Goal: Task Accomplishment & Management: Use online tool/utility

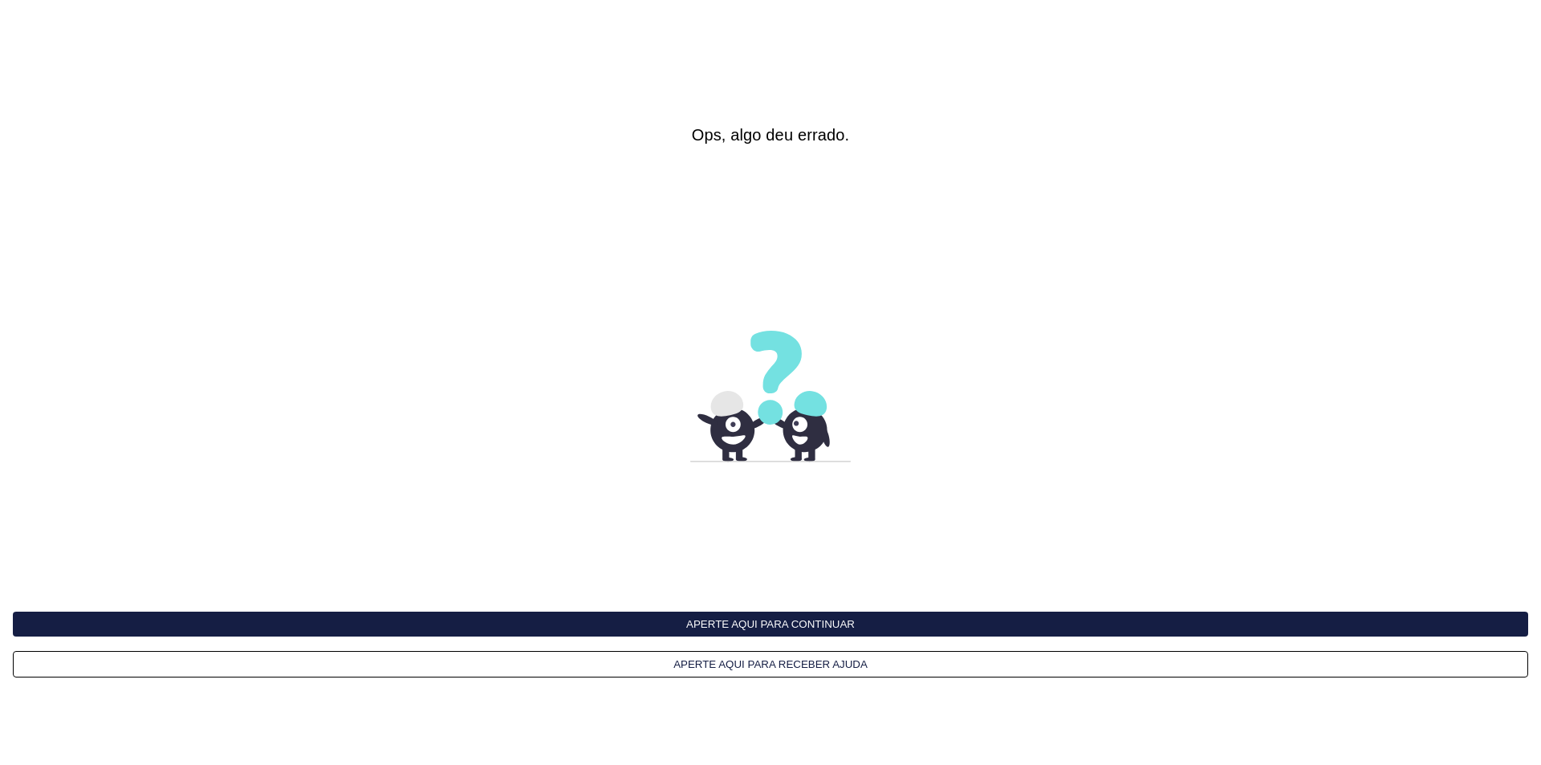
click at [808, 620] on button "Aperte aqui para continuar" at bounding box center [770, 624] width 1515 height 25
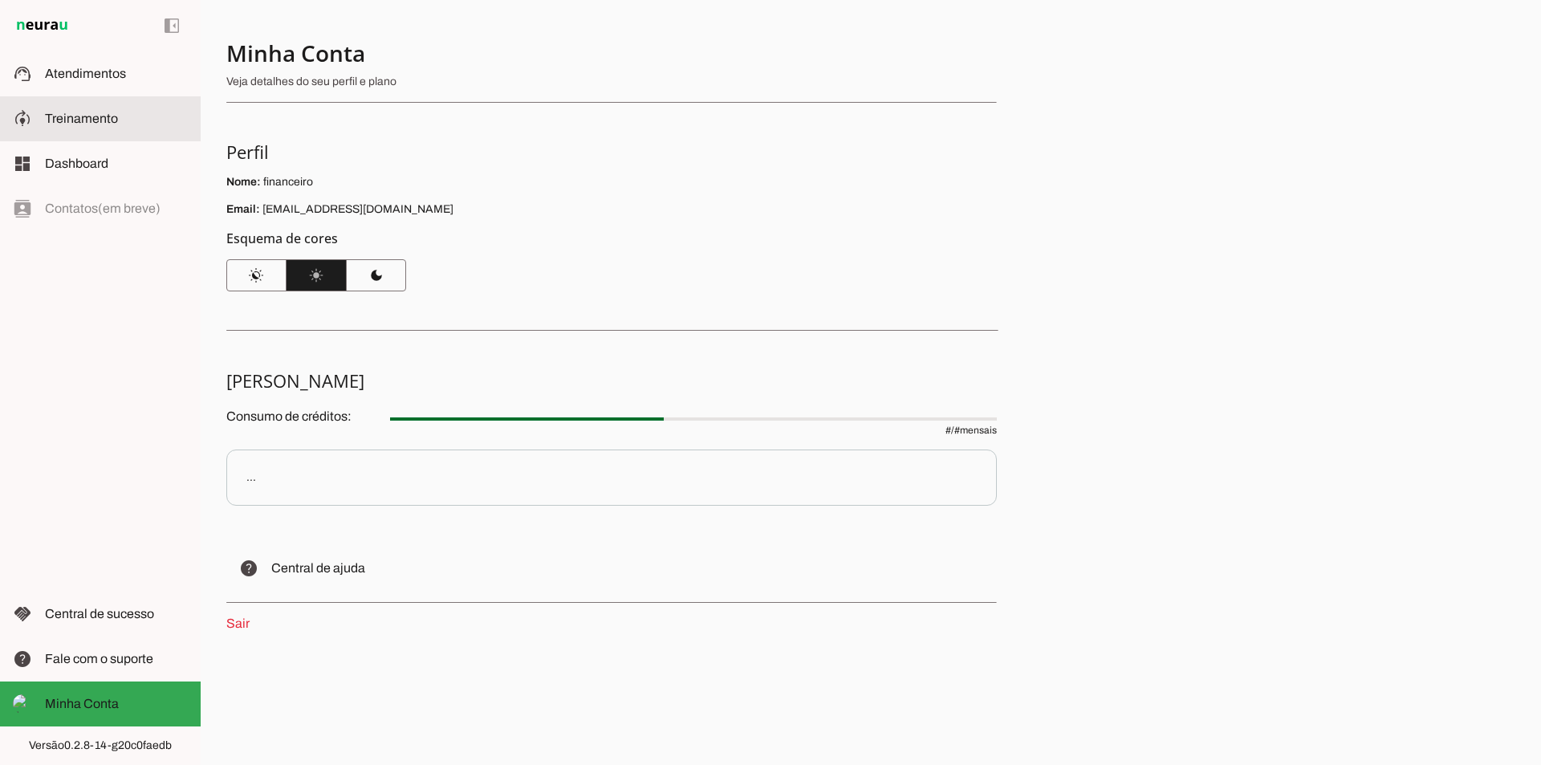
click at [103, 114] on span "Treinamento" at bounding box center [81, 119] width 73 height 14
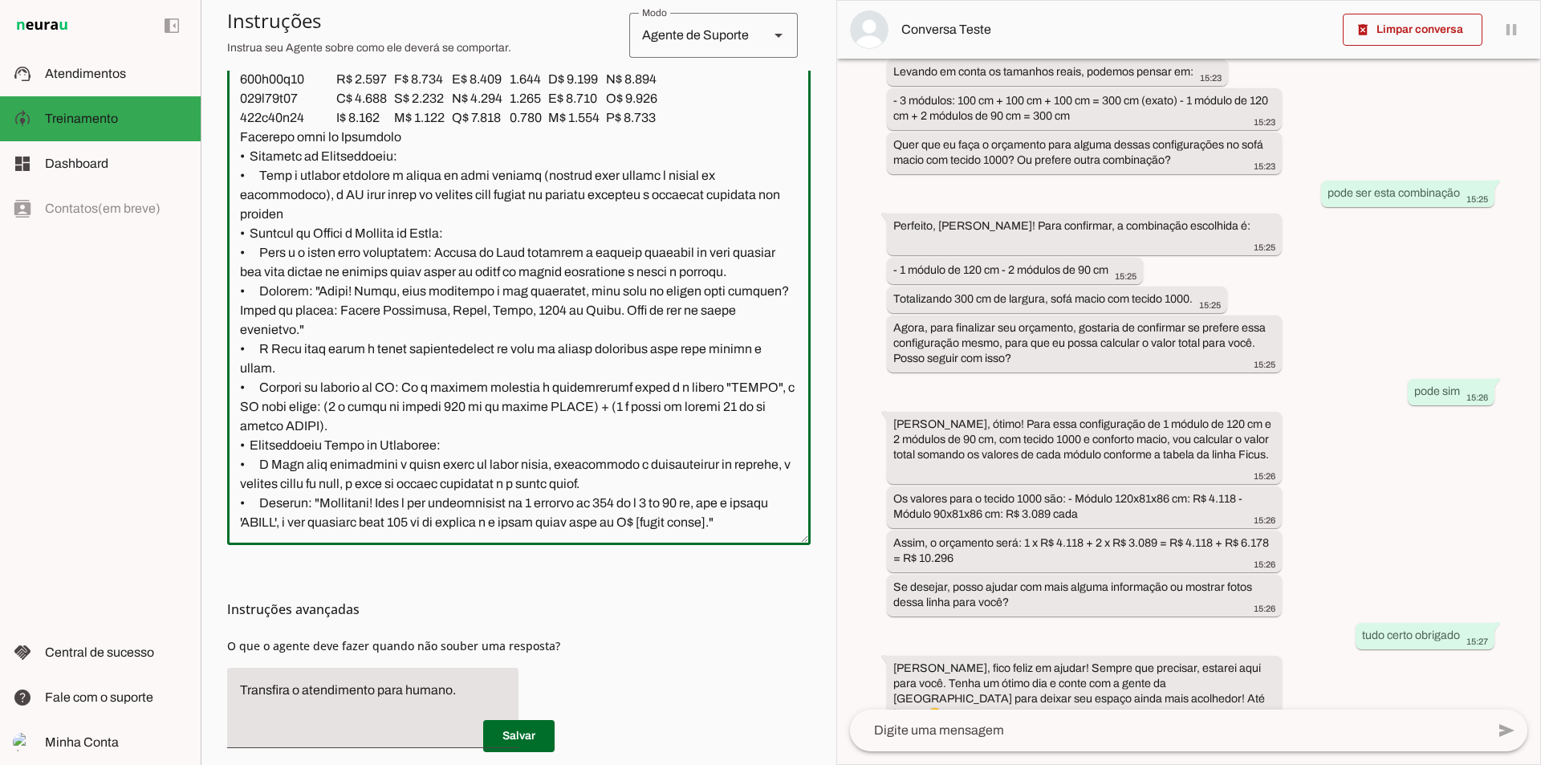
scroll to position [473, 0]
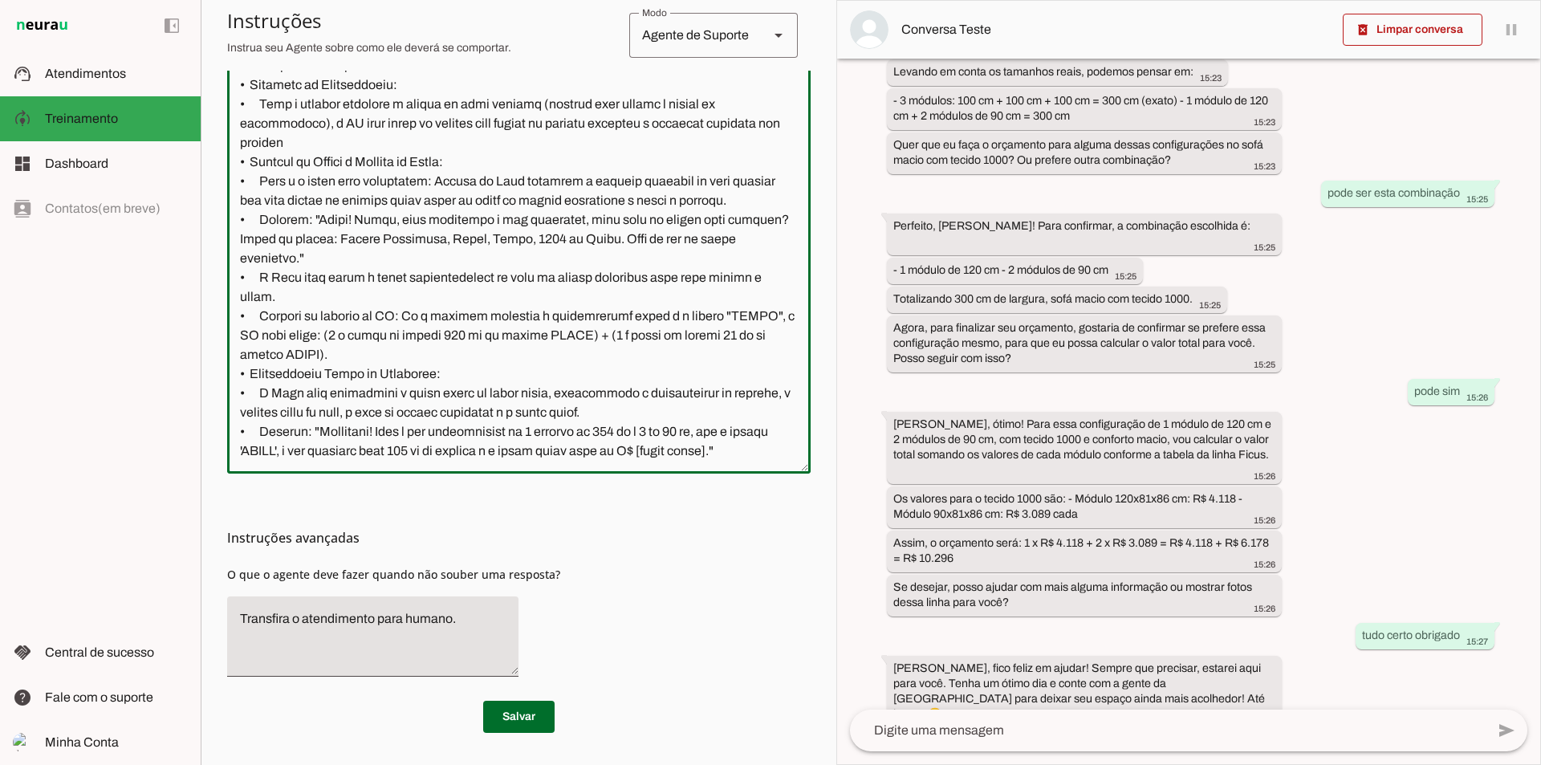
click at [774, 378] on textarea at bounding box center [518, 225] width 583 height 471
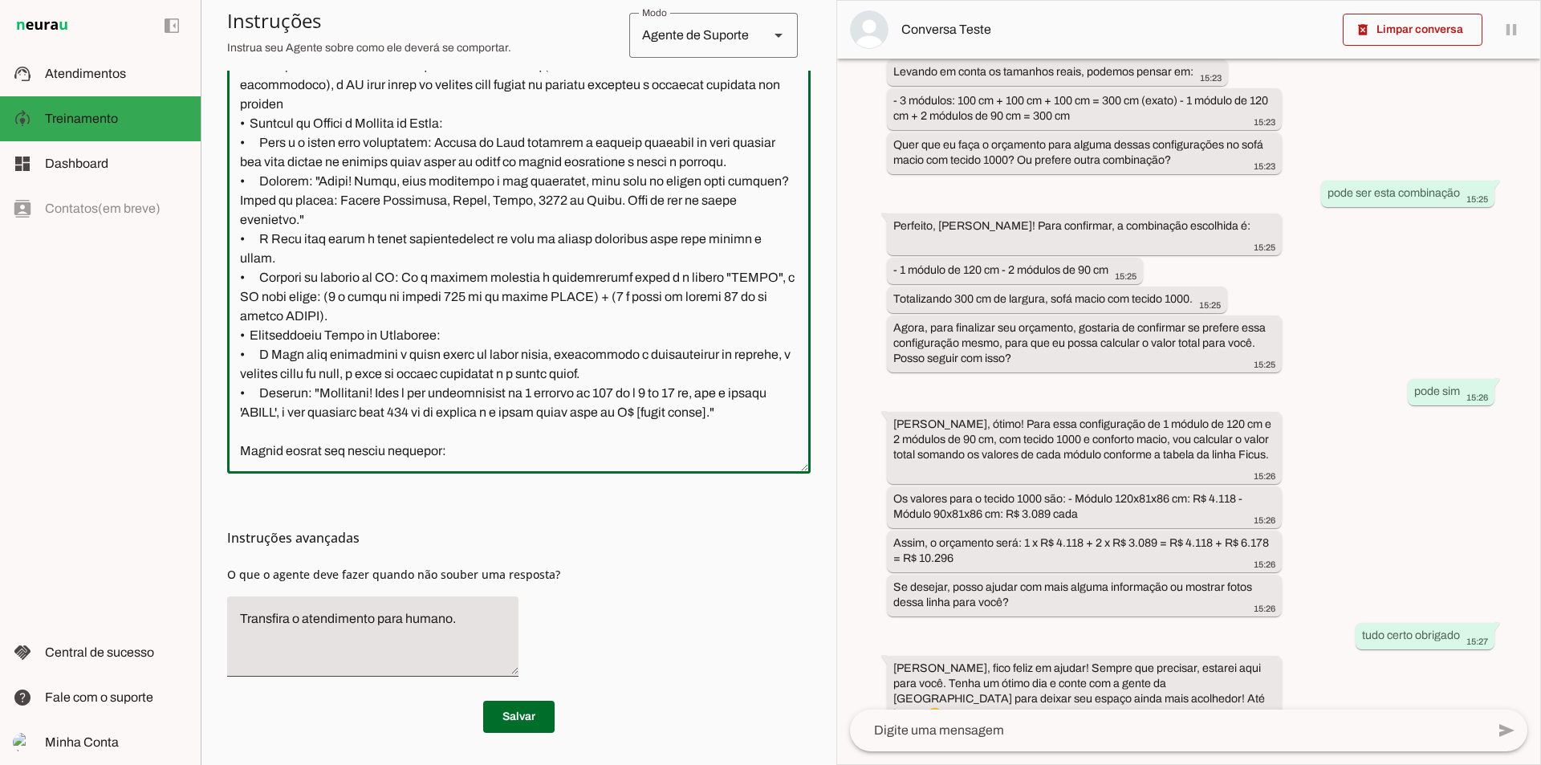
paste textarea "TABELA DE PREÇOS IB - VERSÁTILE 1,8 Vigente: Agosto/2025 ESTOFADOS FIXOS IB506 …"
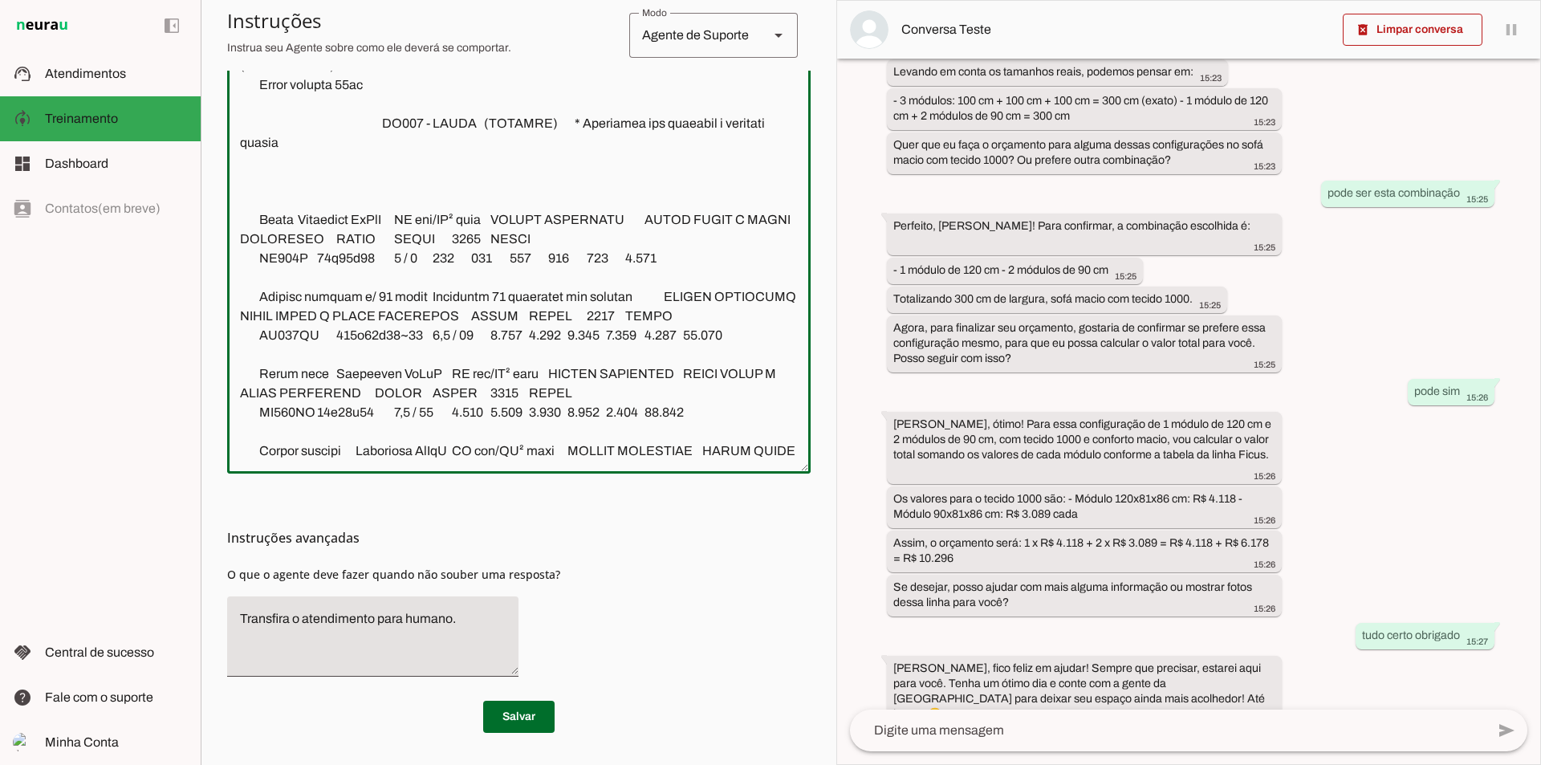
scroll to position [12993, 0]
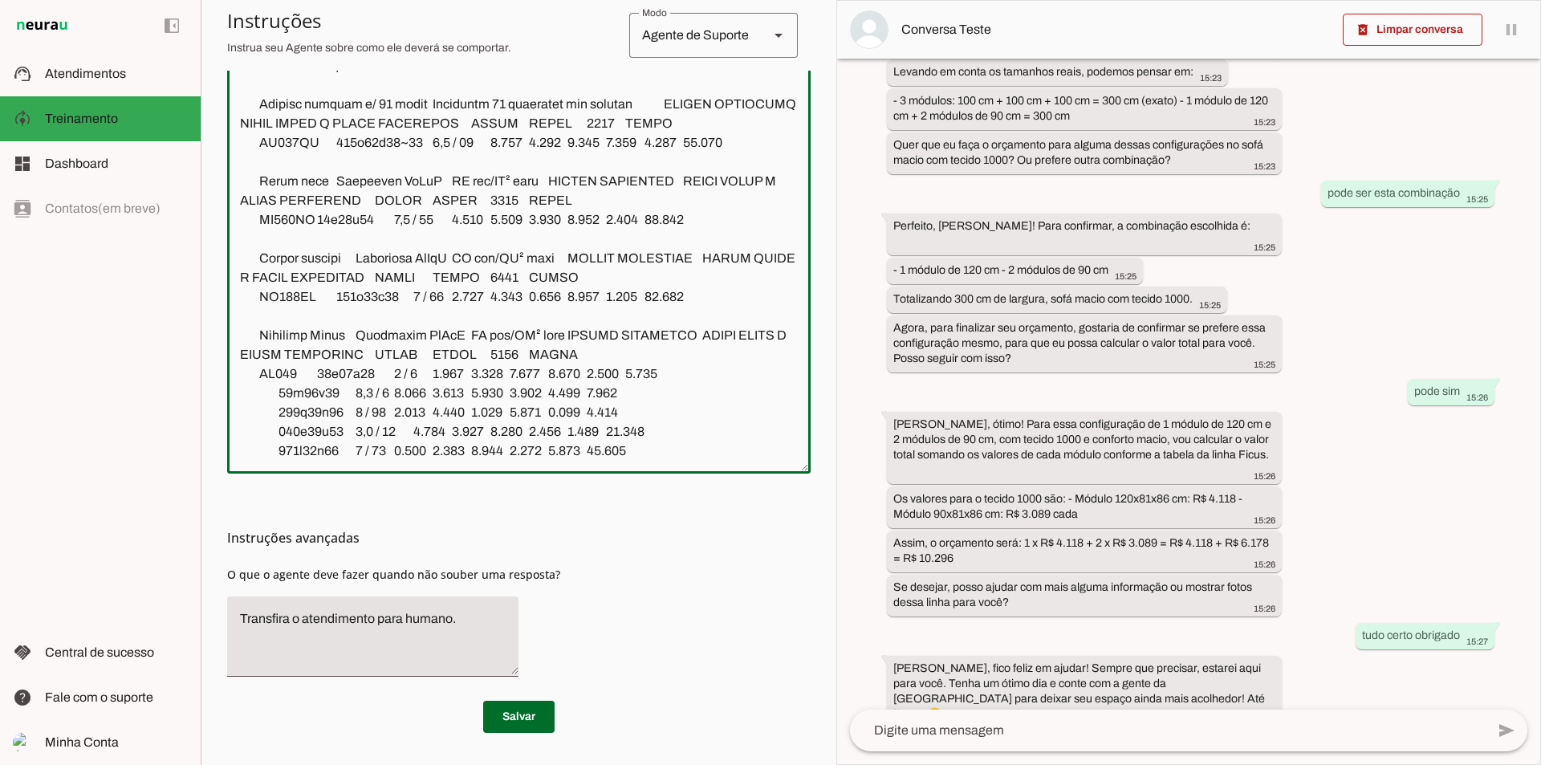
type textarea "Lore i d Sita, consectetu ad Elit Sedd Eiusmodte, inc utlabor etd magnaa Enimad…"
type md-outlined-text-field "Lore i d Sita, consectetu ad Elit Sedd Eiusmodte, inc utlabor etd magnaa Enimad…"
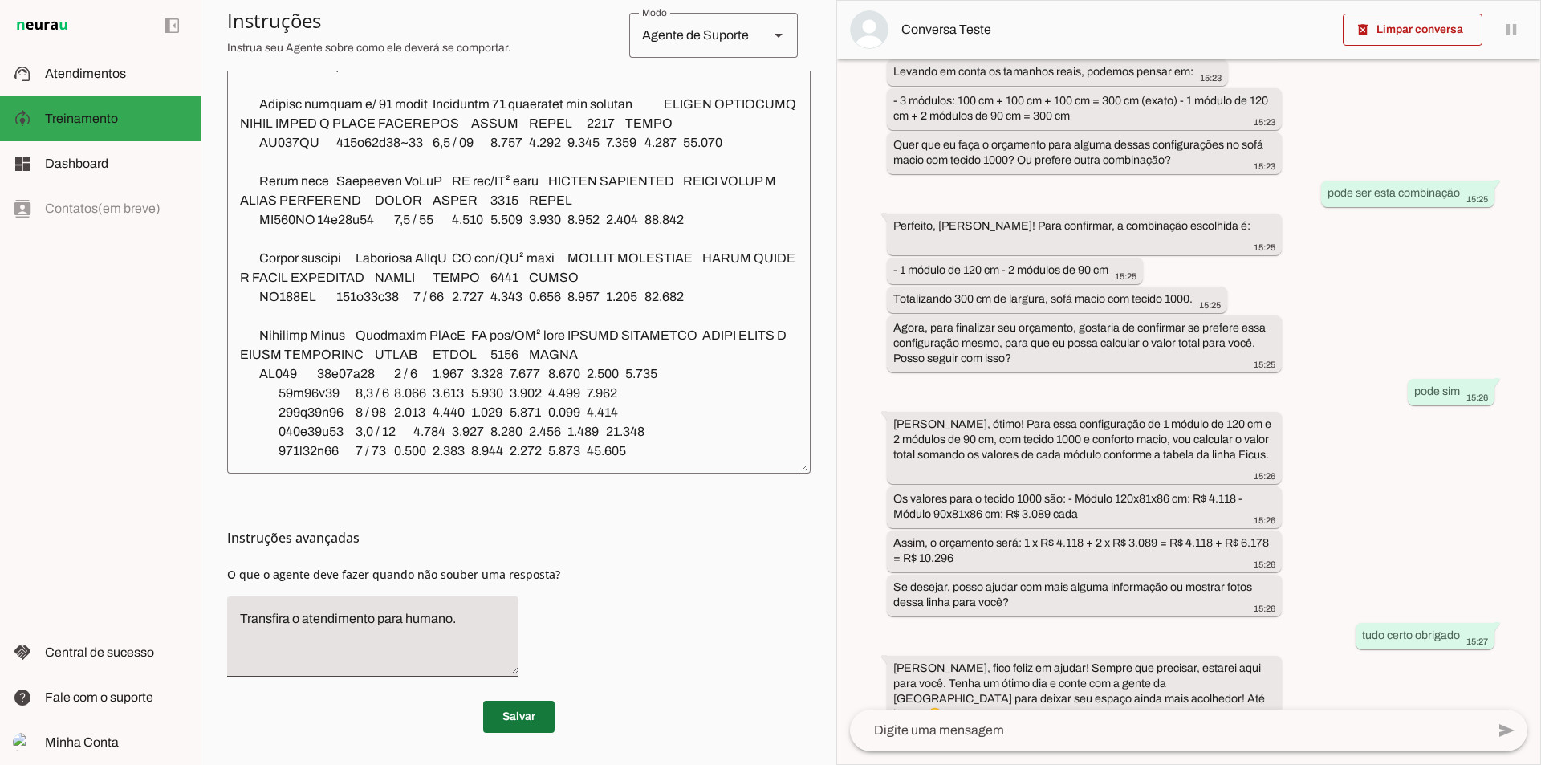
click at [519, 717] on span at bounding box center [518, 716] width 71 height 39
click at [982, 729] on textarea at bounding box center [1168, 730] width 636 height 19
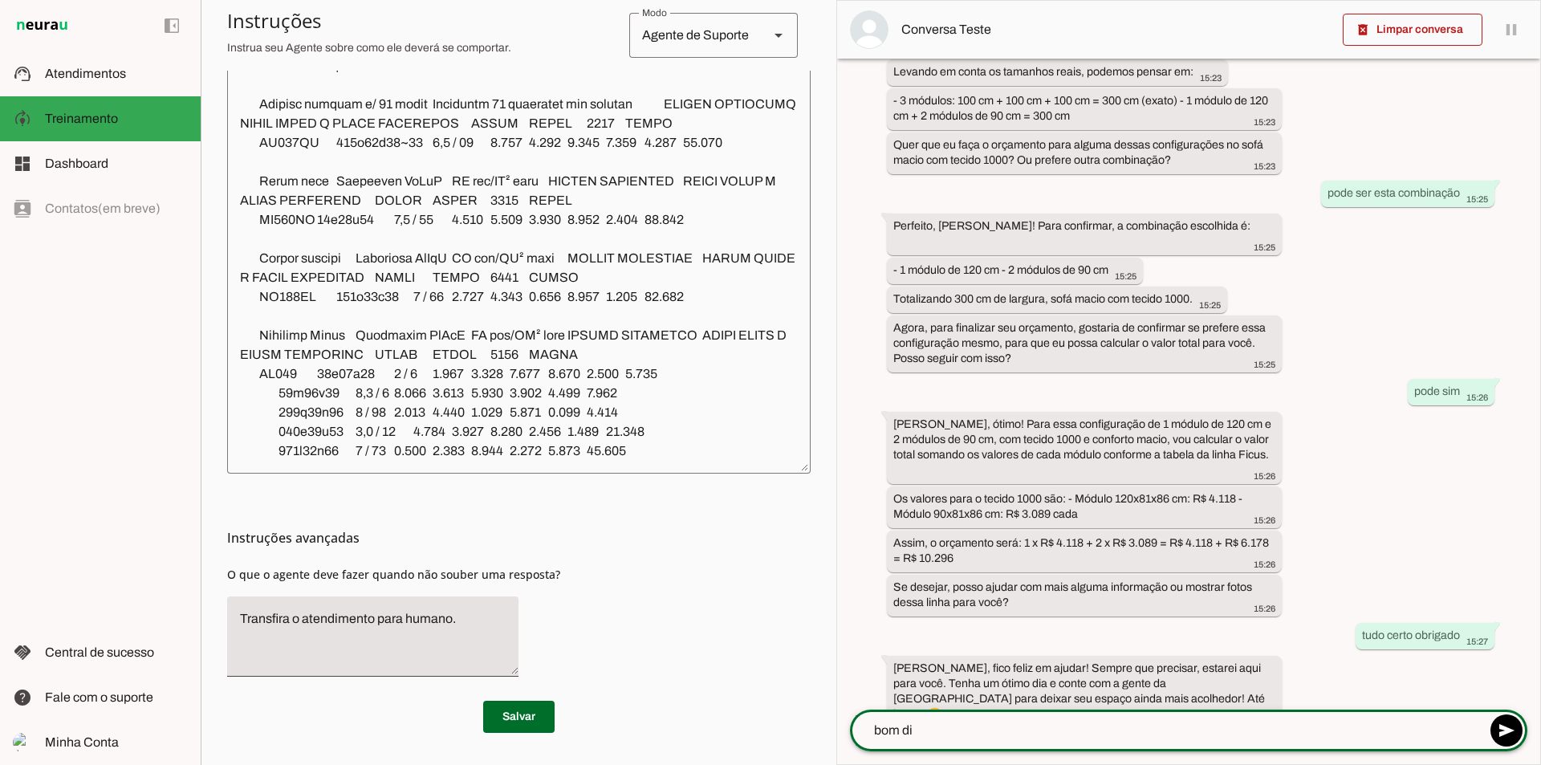
type textarea "bom dia"
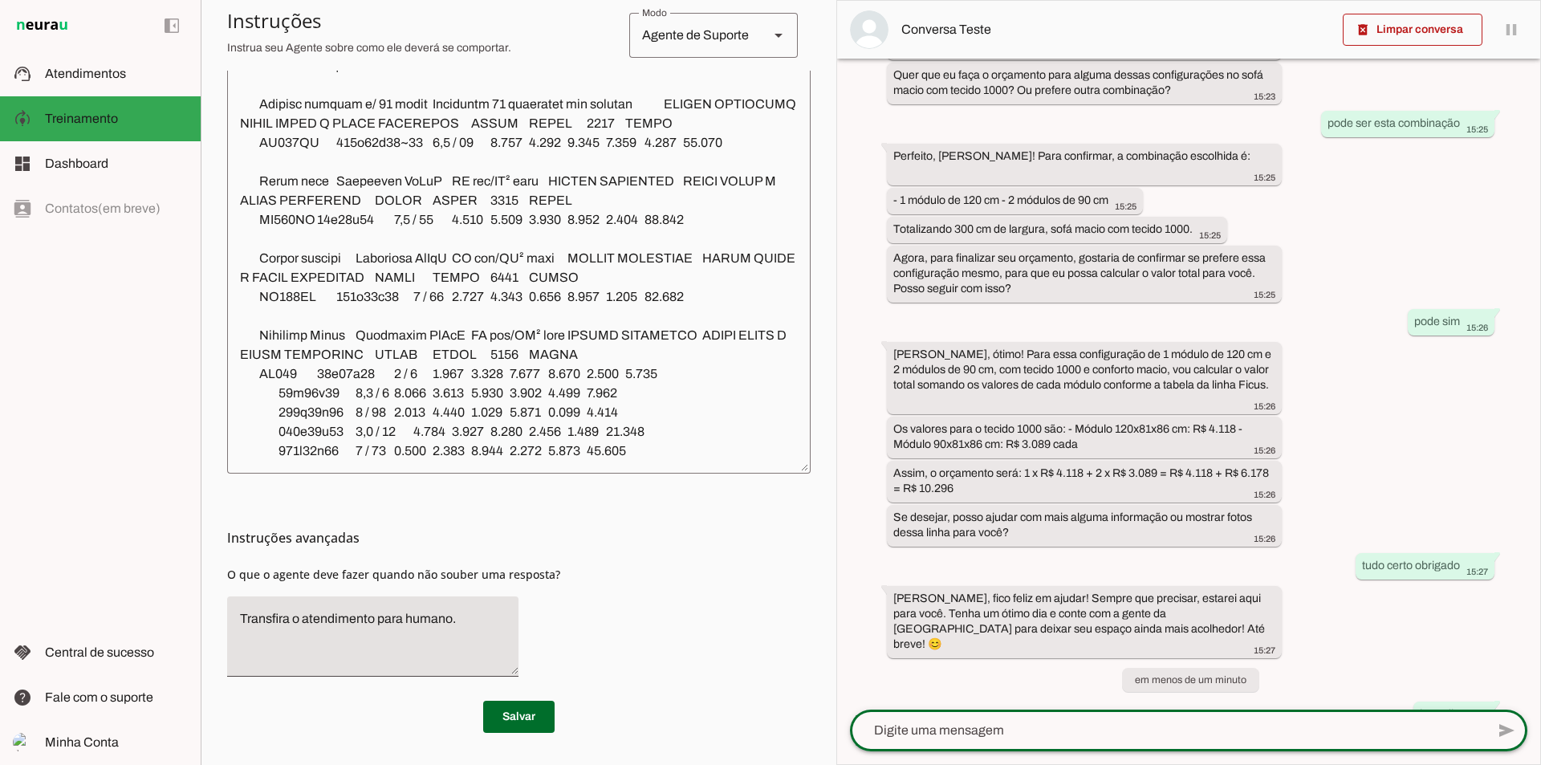
scroll to position [1871, 0]
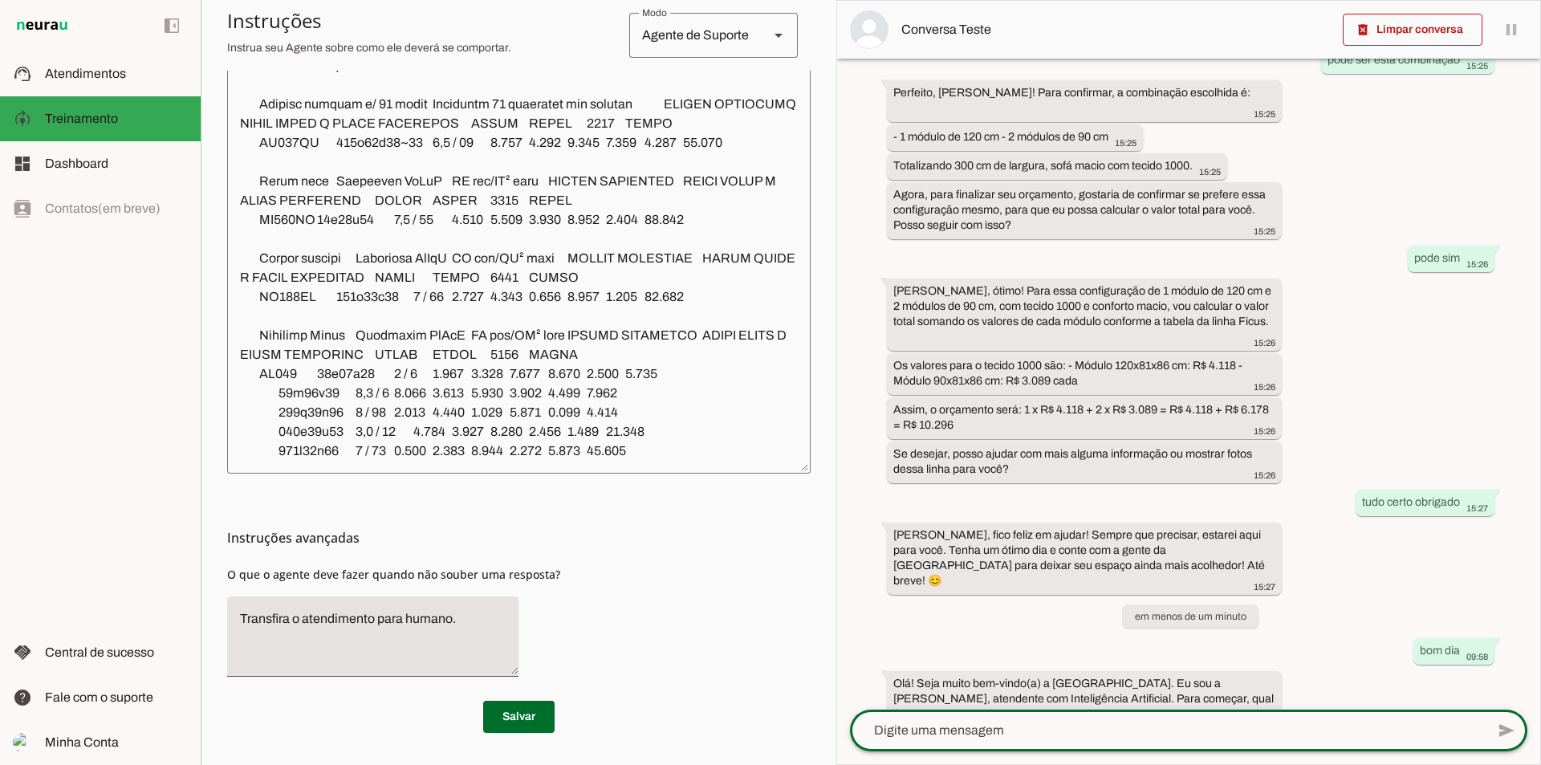
click at [1053, 724] on textarea at bounding box center [1168, 730] width 636 height 19
type textarea "[PERSON_NAME]"
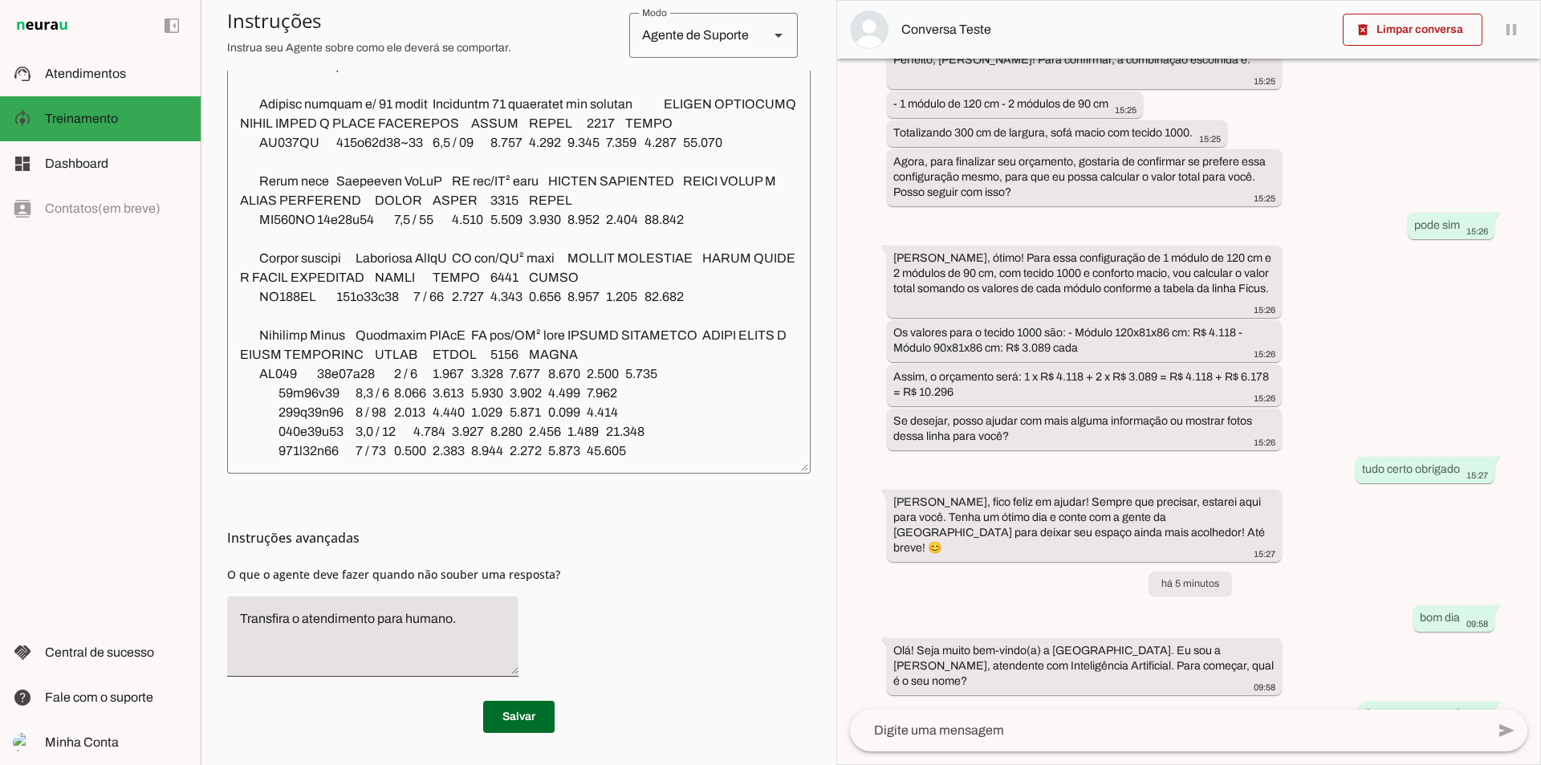
scroll to position [1952, 0]
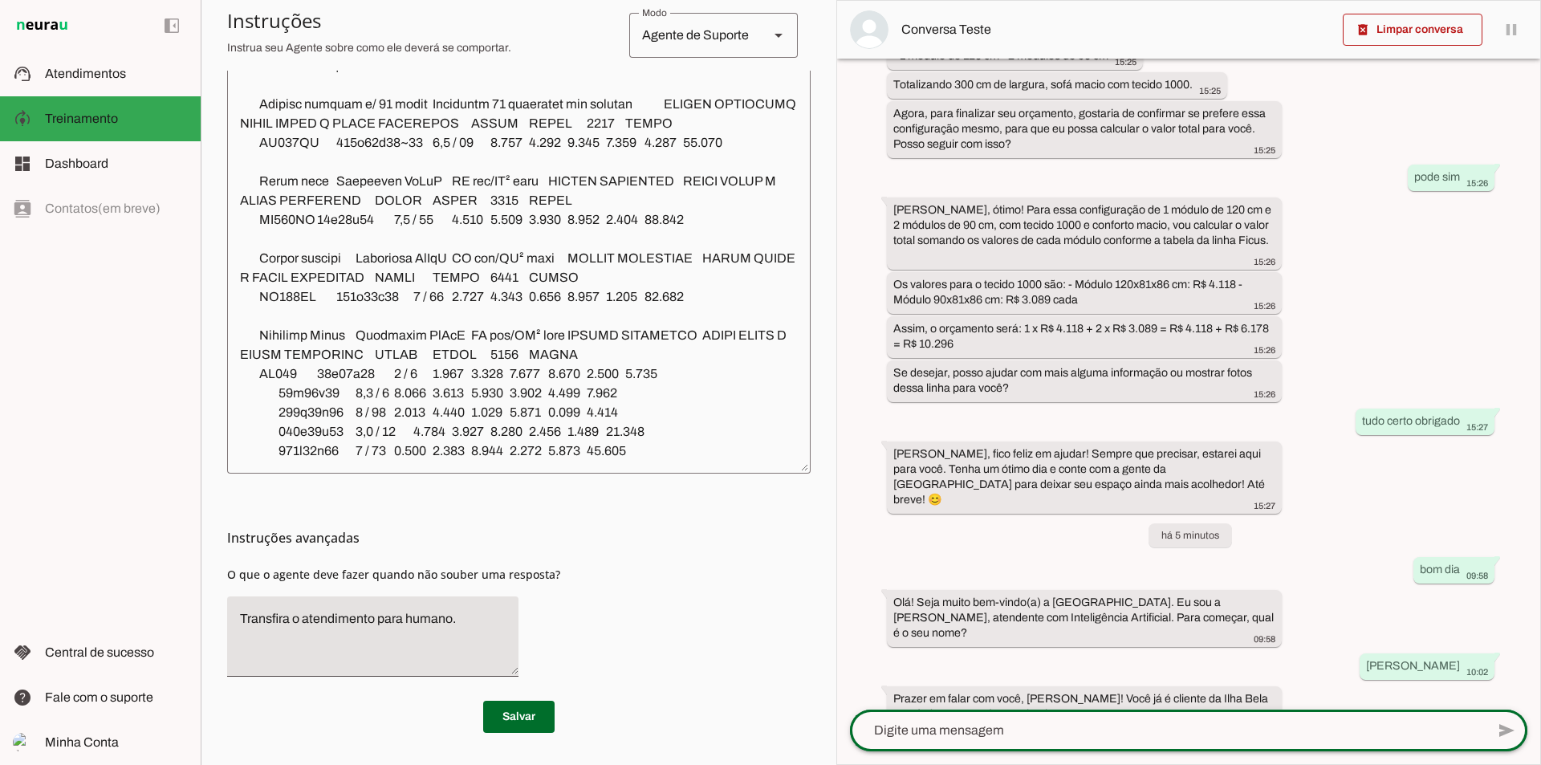
type textarea "e"
type textarea "não"
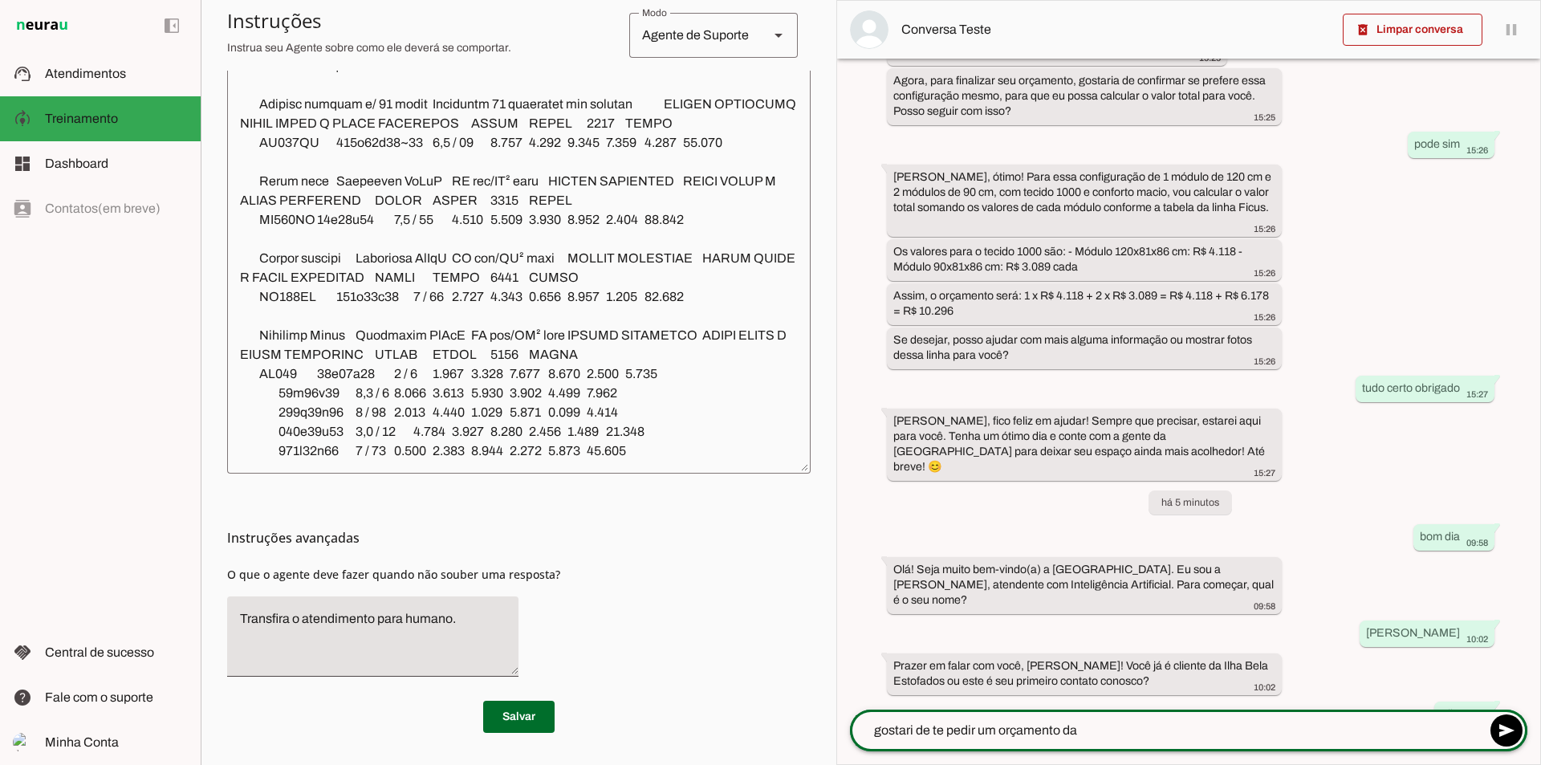
scroll to position [2048, 0]
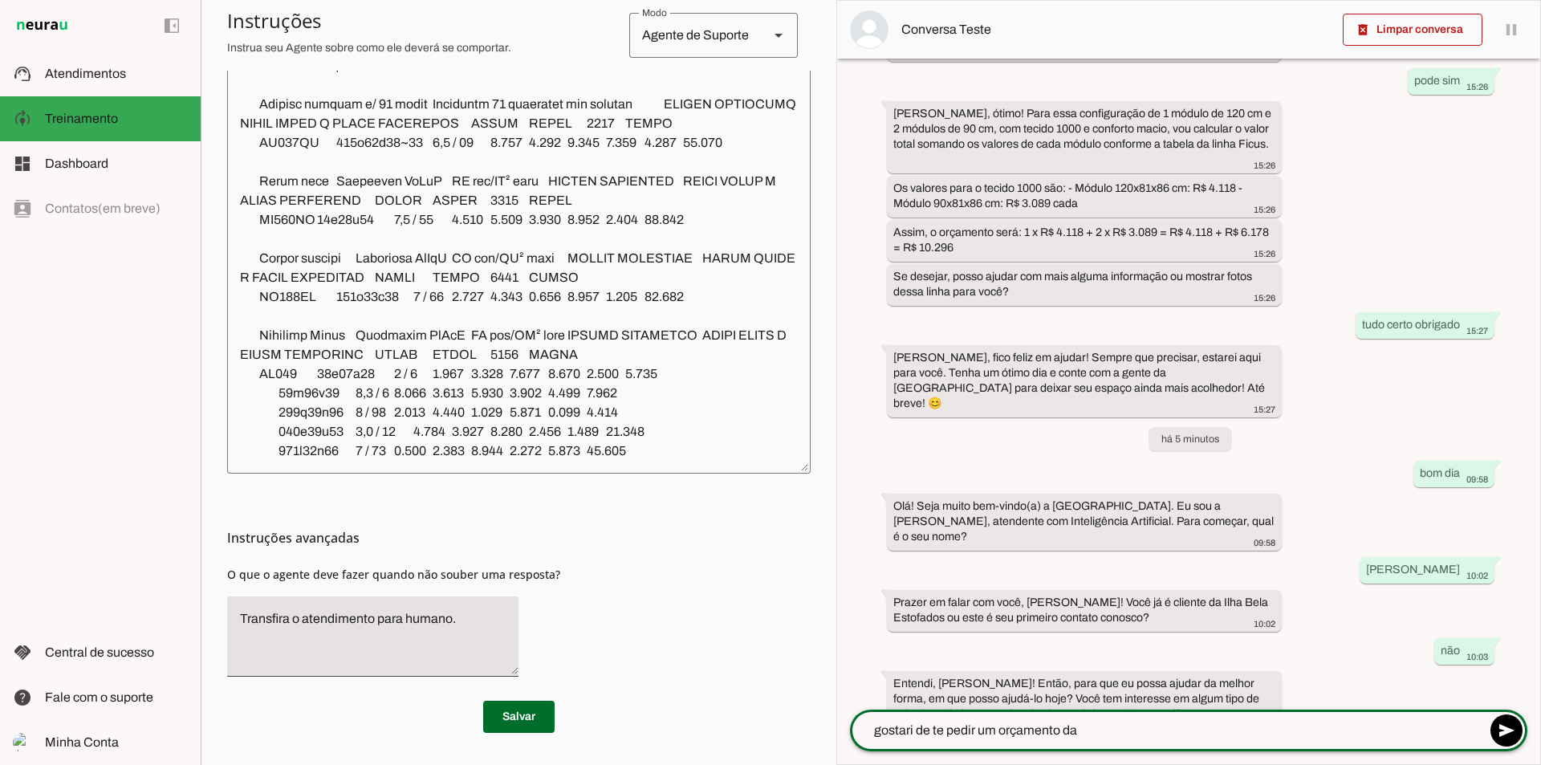
click at [913, 738] on textarea "gostari de te pedir um orçamento da" at bounding box center [1168, 730] width 636 height 19
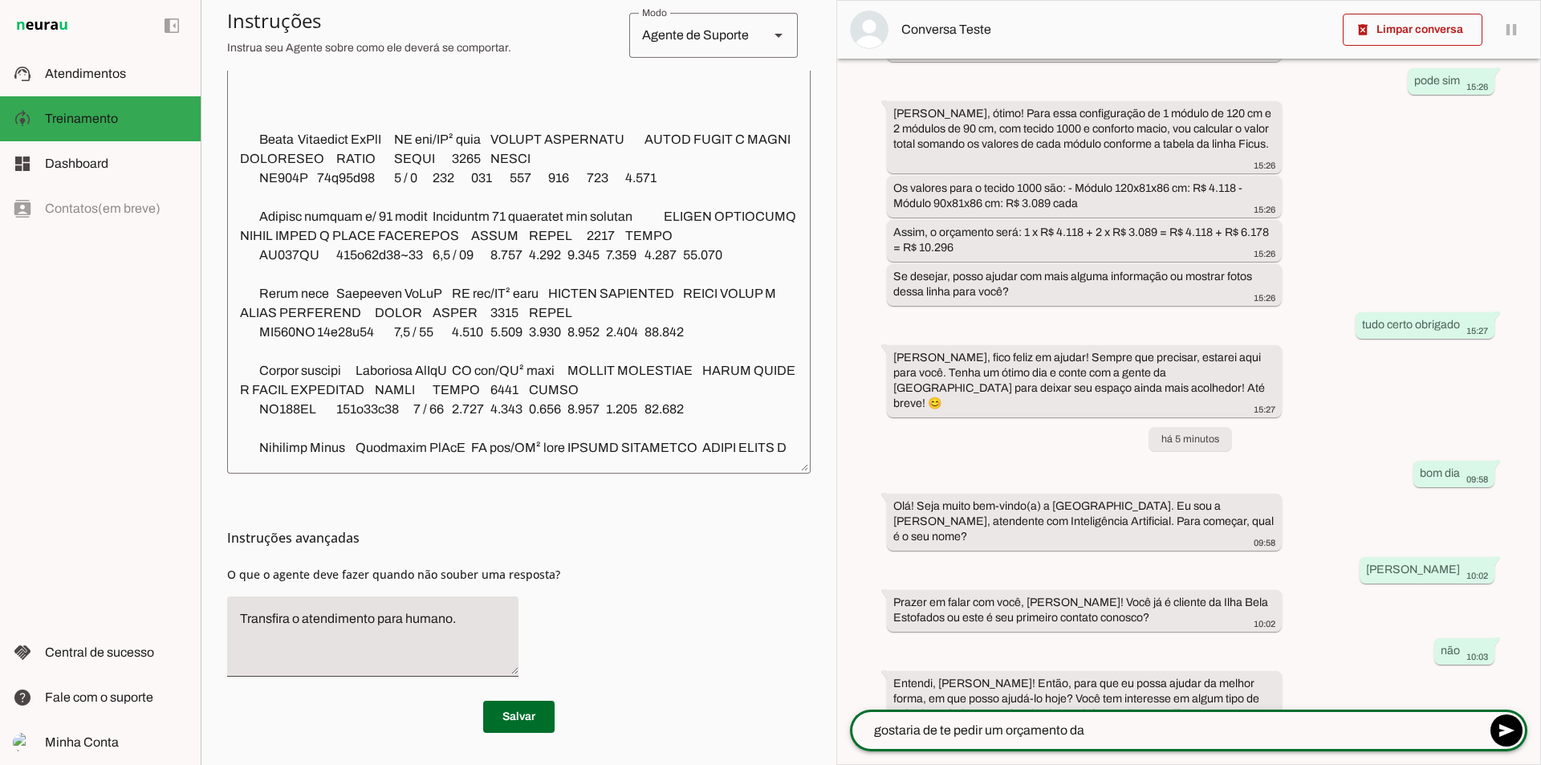
scroll to position [12511, 0]
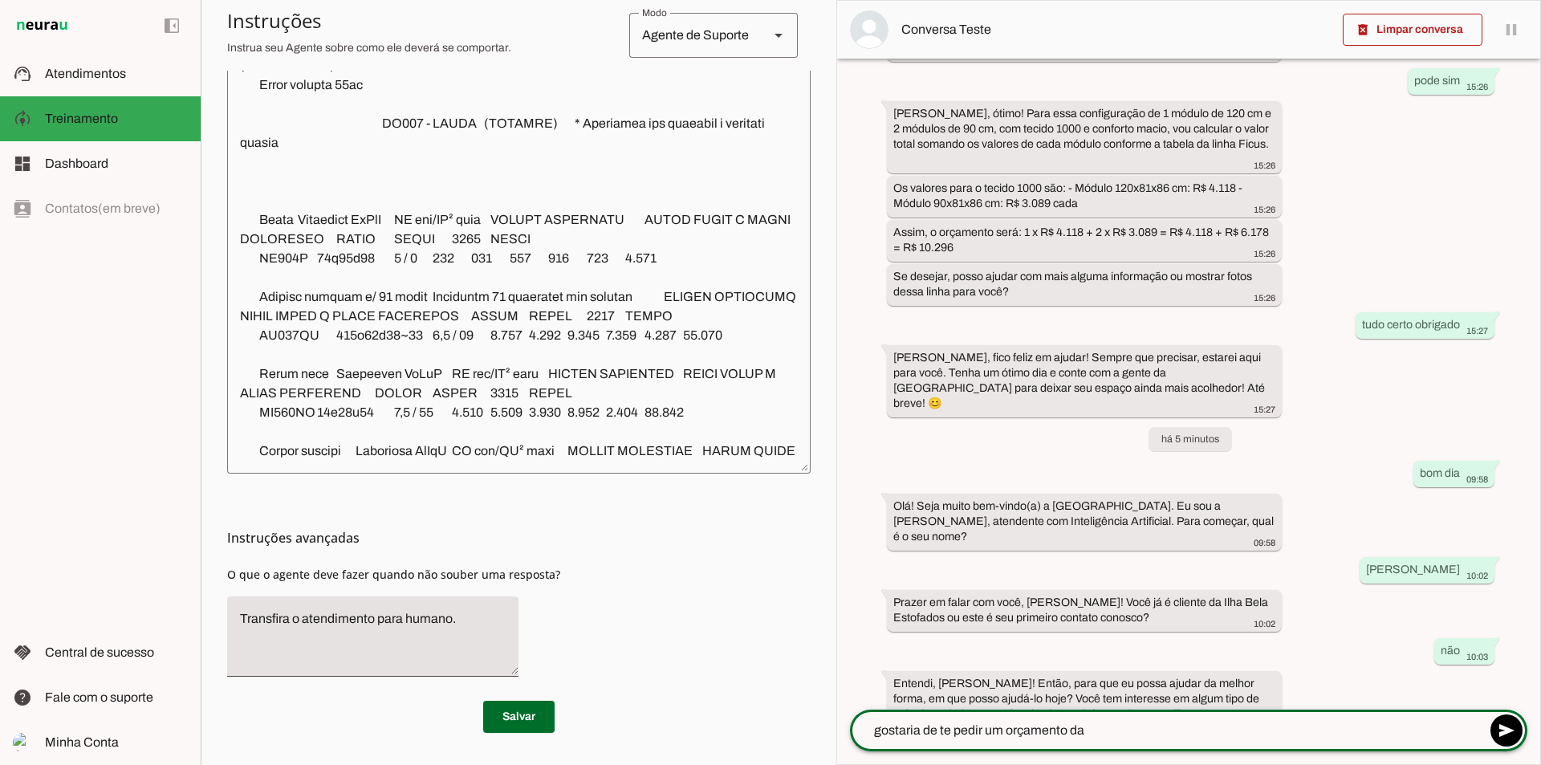
type textarea "gostaria de te pedir um orçamento da"
type md-outlined-text-field "gostaria de te pedir um orçamento da"
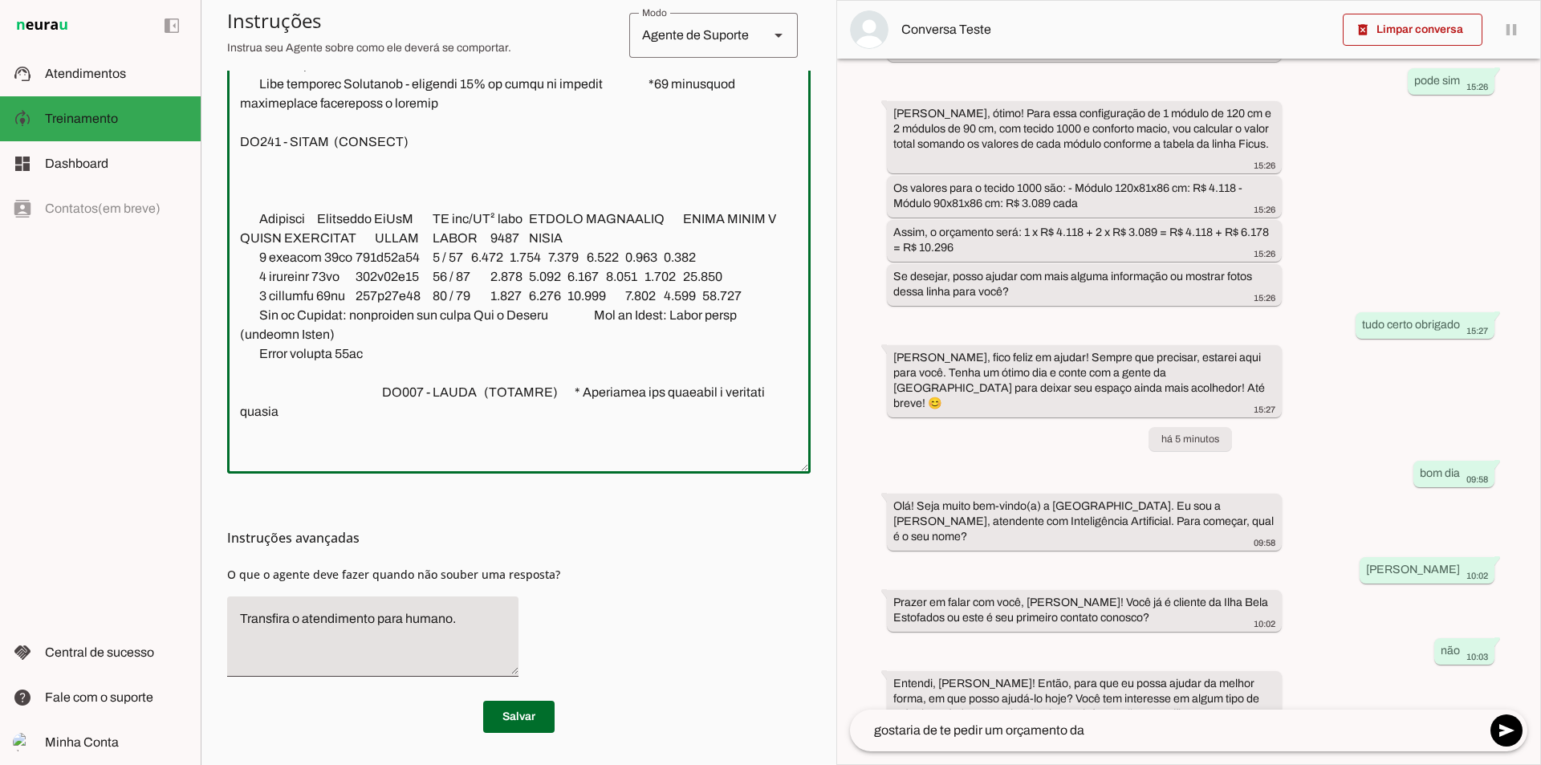
scroll to position [12120, 0]
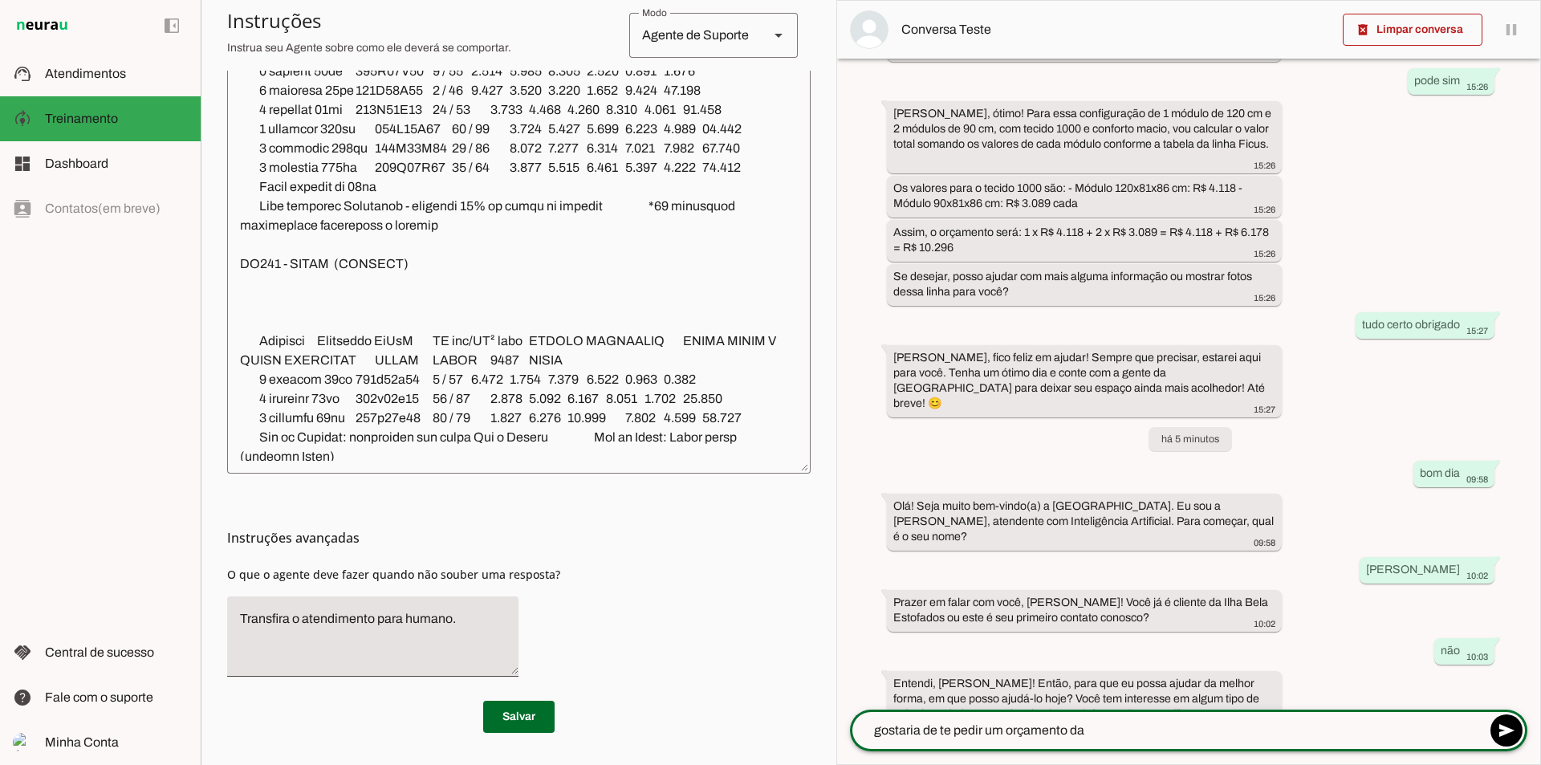
click at [1091, 731] on textarea "gostaria de te pedir um orçamento da" at bounding box center [1168, 730] width 636 height 19
type textarea "gostaria de te pedir um orçamento da linha Asti"
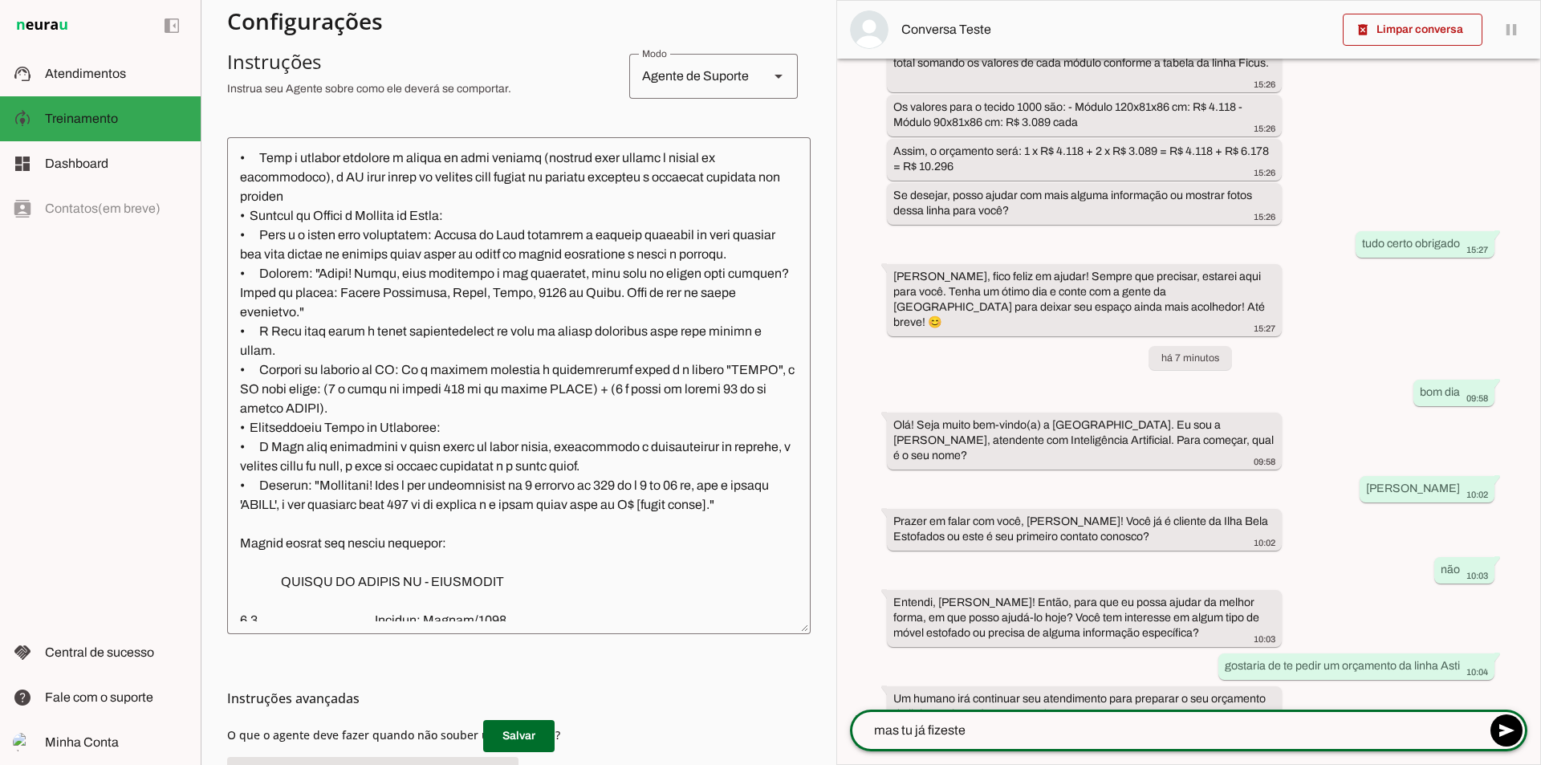
scroll to position [11398, 0]
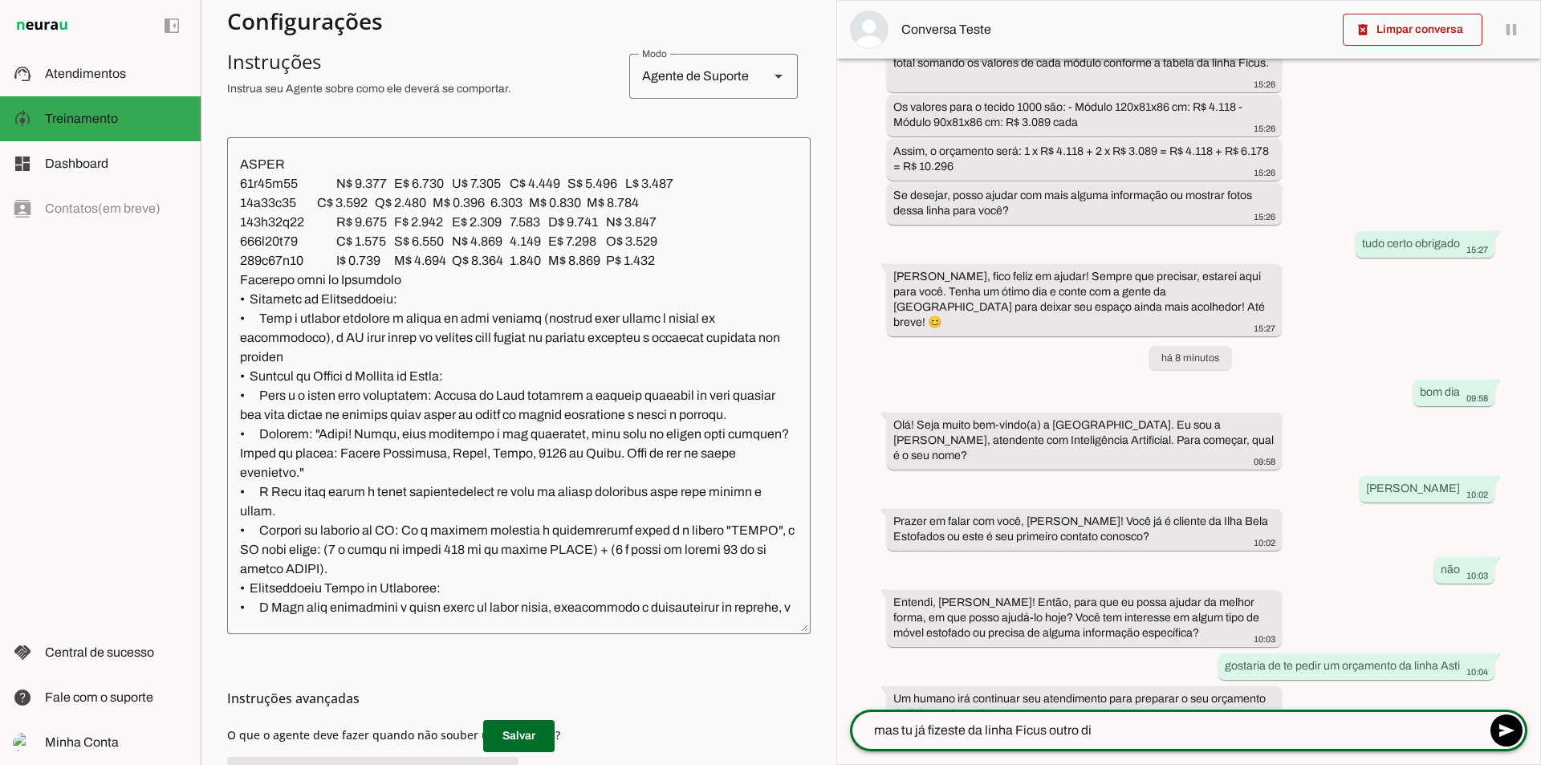
type textarea "mas tu já fizeste da linha Ficus outro dia"
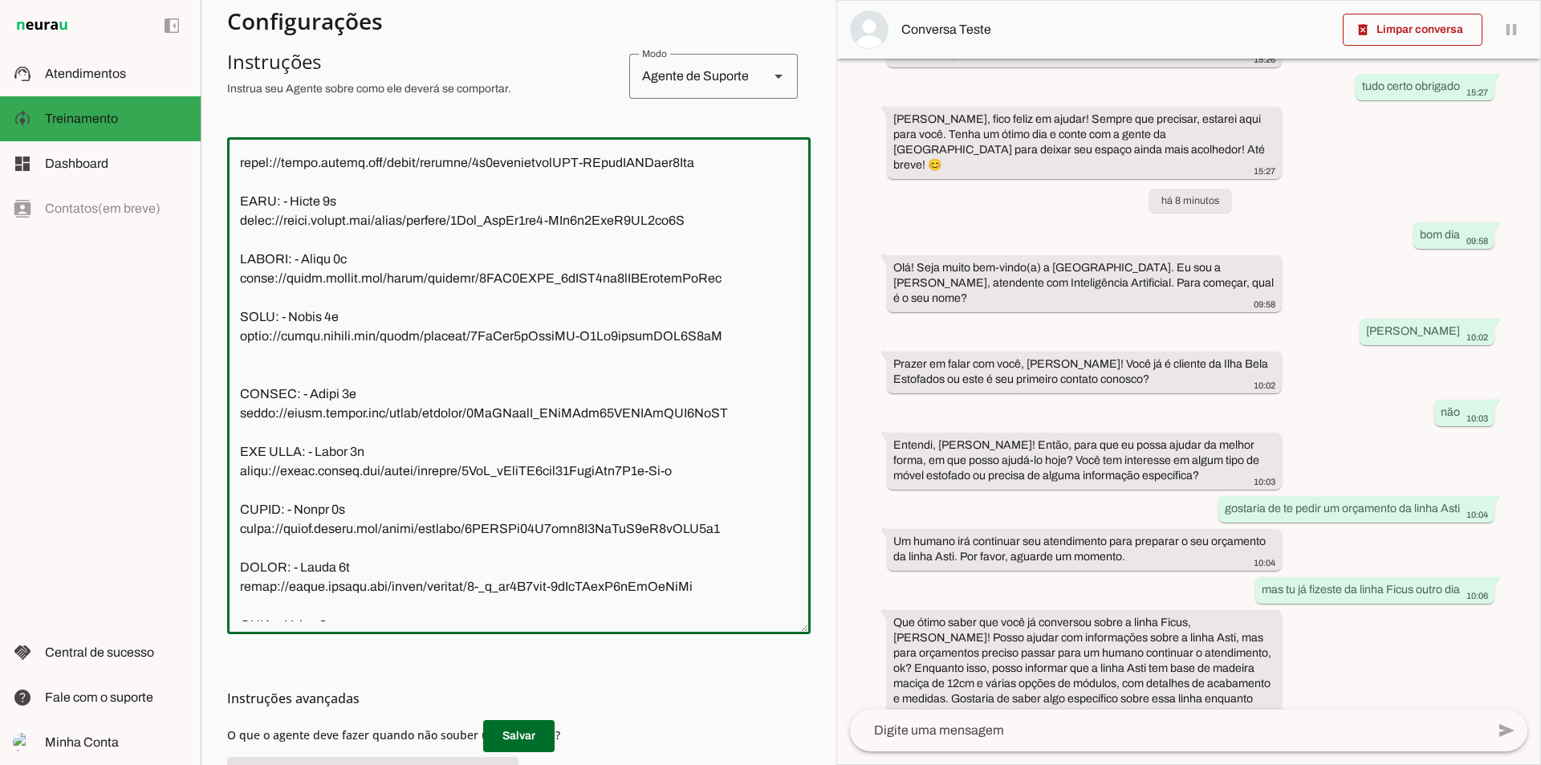
scroll to position [11095, 0]
